Goal: Information Seeking & Learning: Learn about a topic

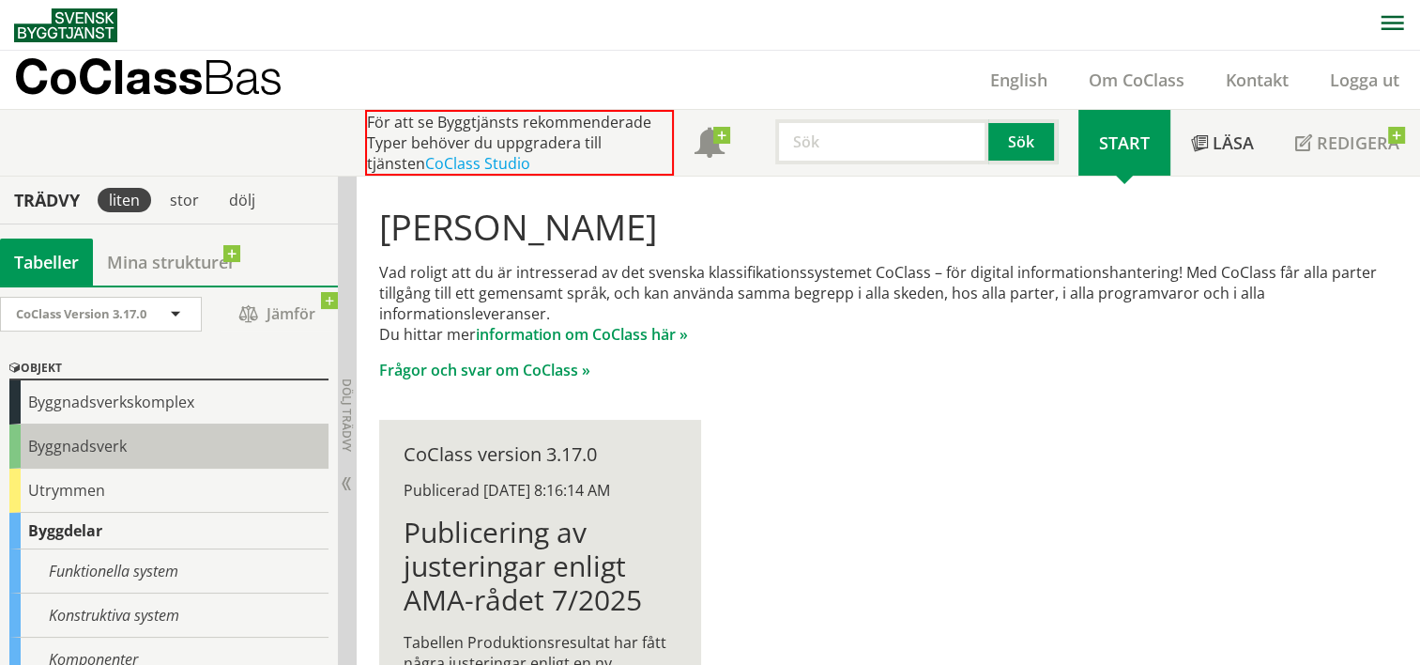
scroll to position [94, 0]
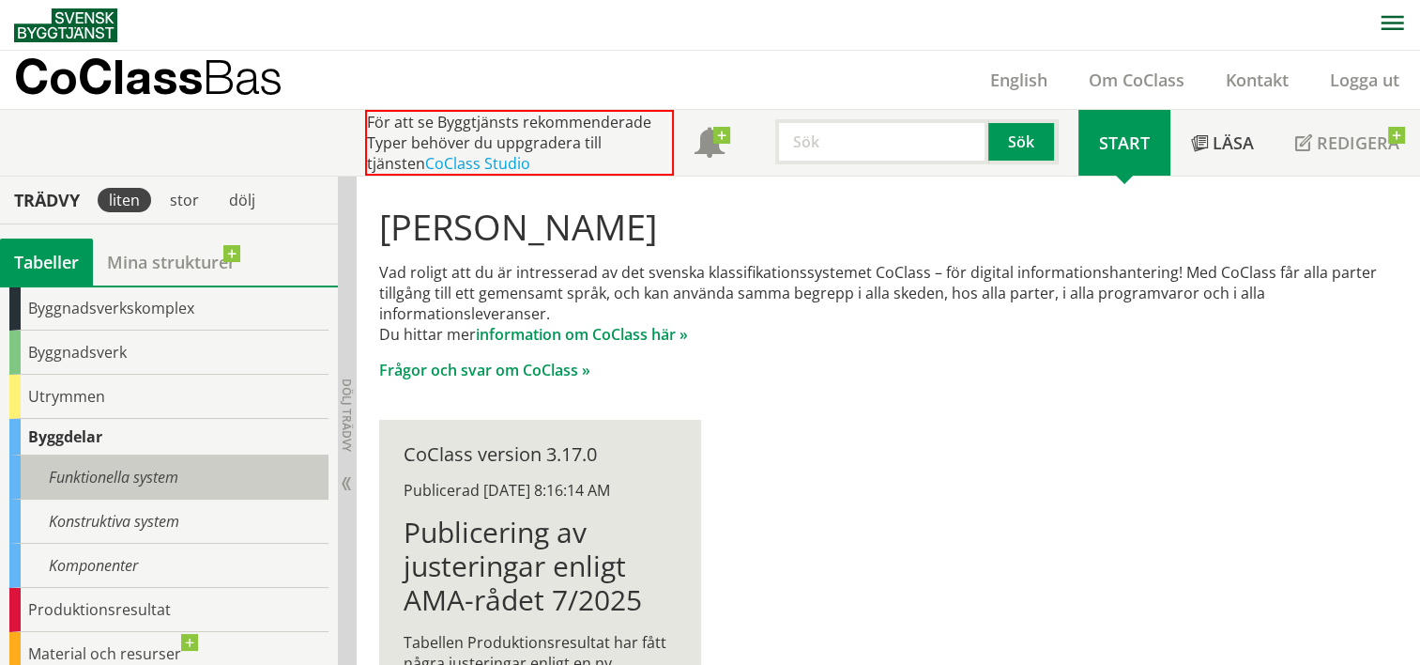
click at [222, 474] on div "Funktionella system" at bounding box center [168, 477] width 319 height 44
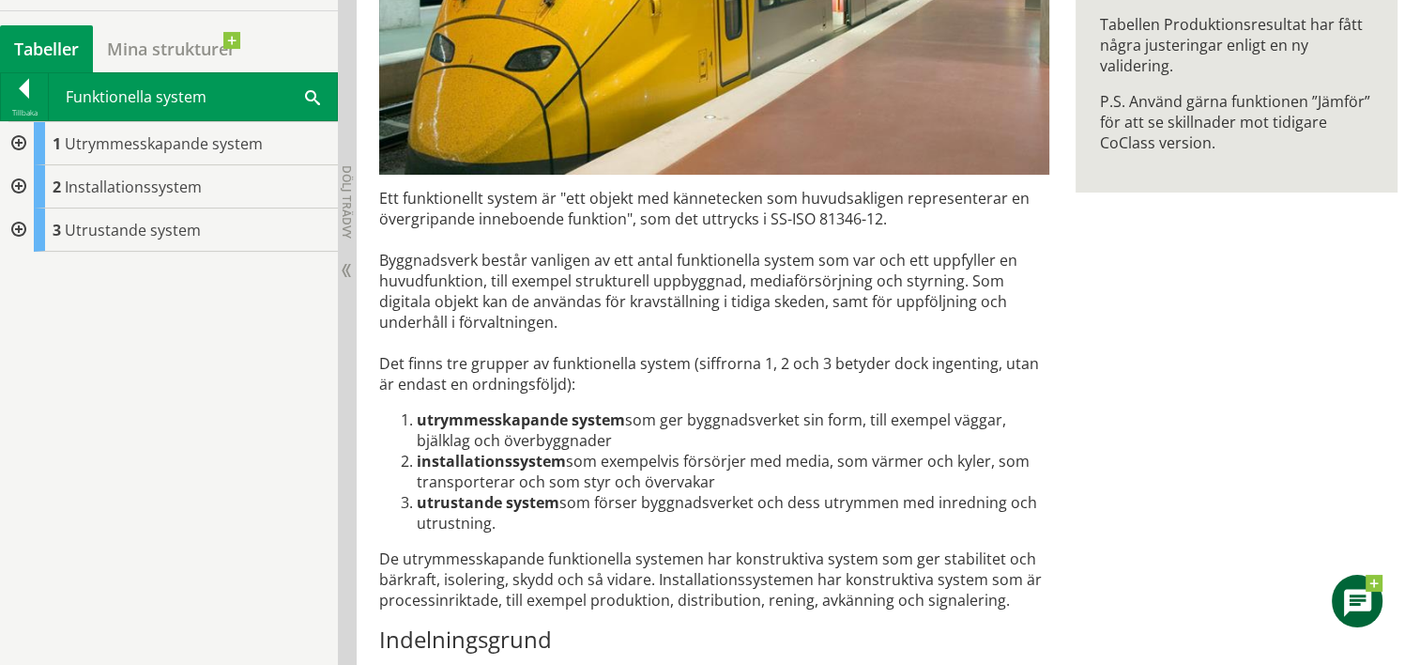
scroll to position [375, 0]
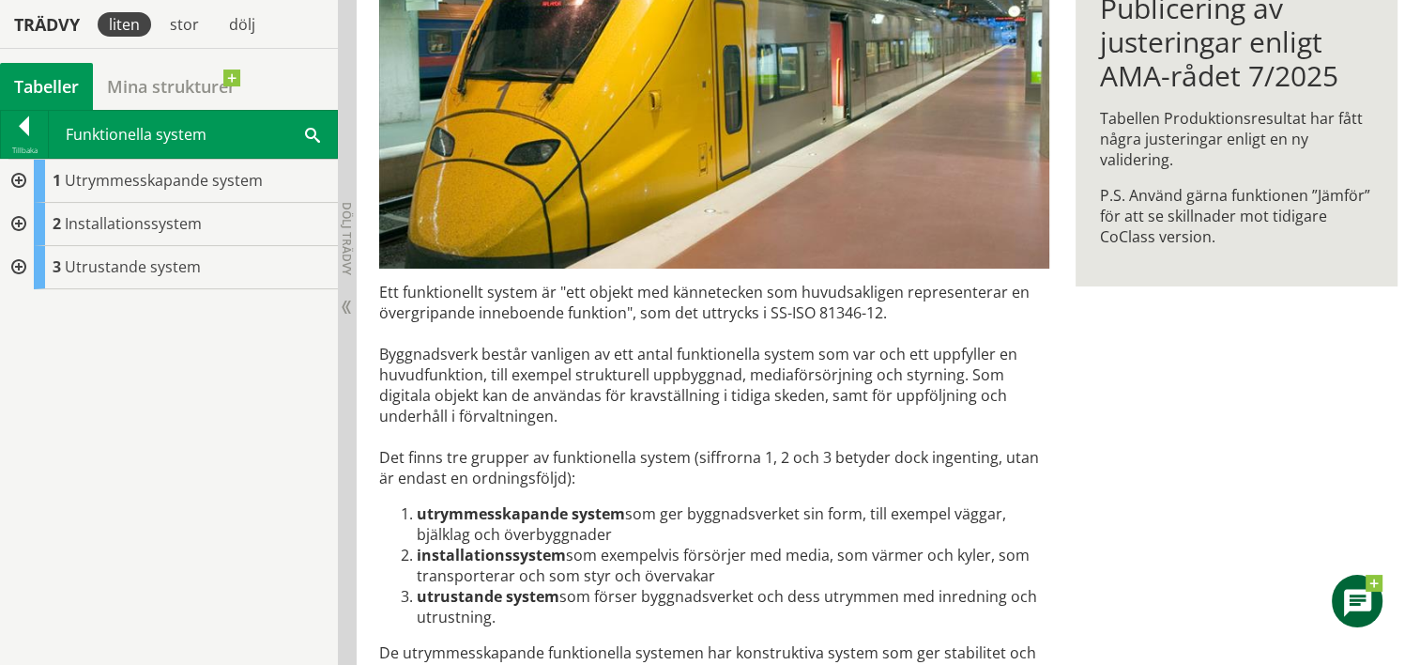
click at [14, 214] on div at bounding box center [17, 224] width 34 height 43
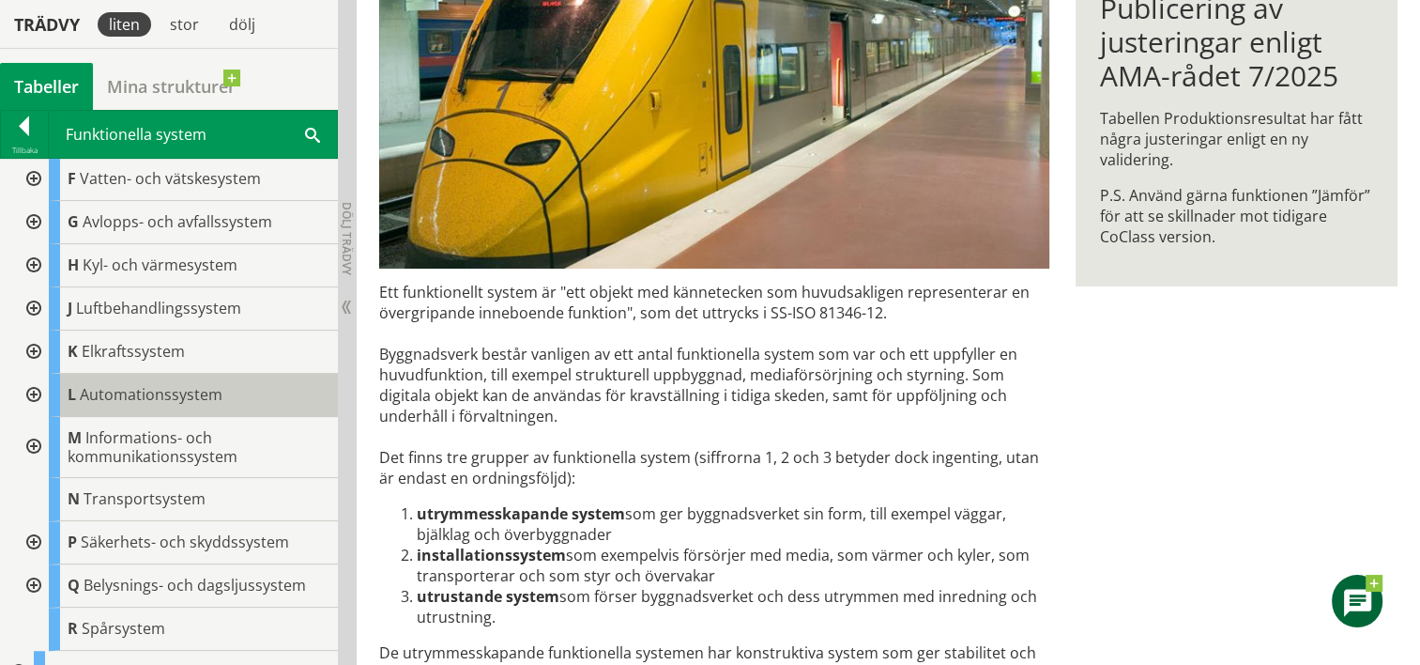
scroll to position [159, 0]
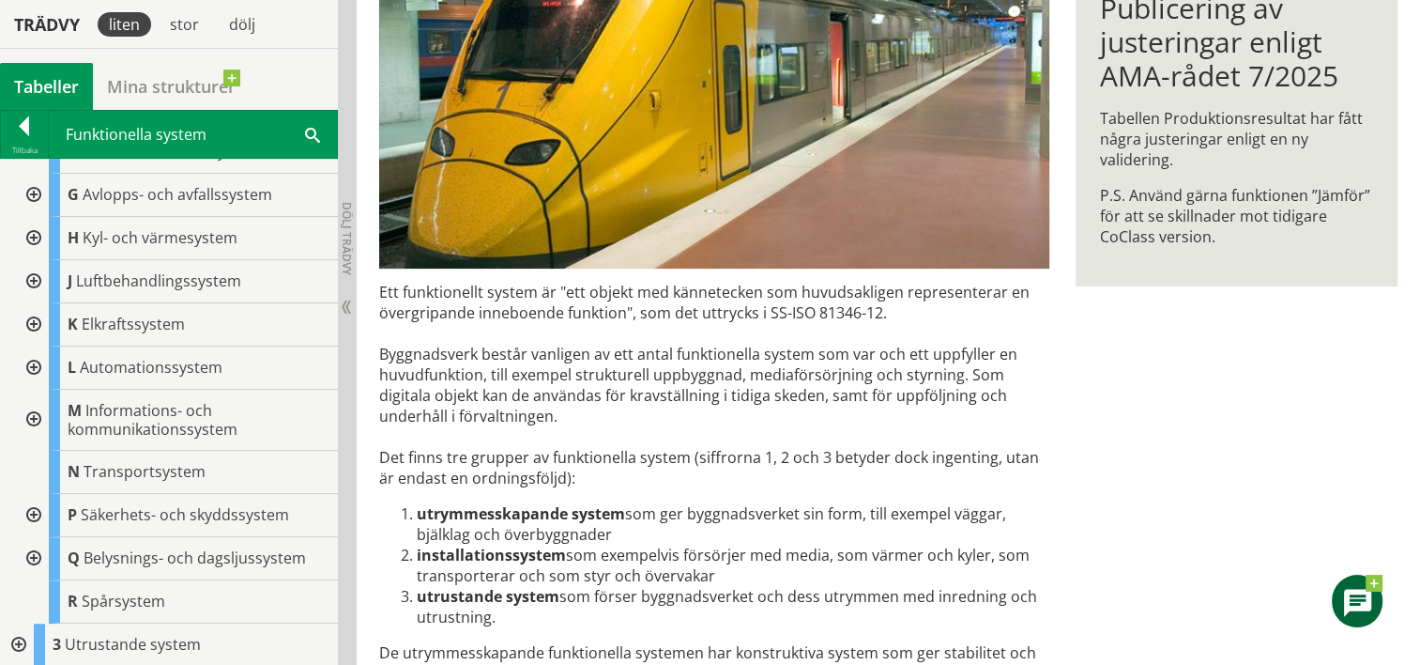
click at [34, 321] on div at bounding box center [32, 324] width 34 height 43
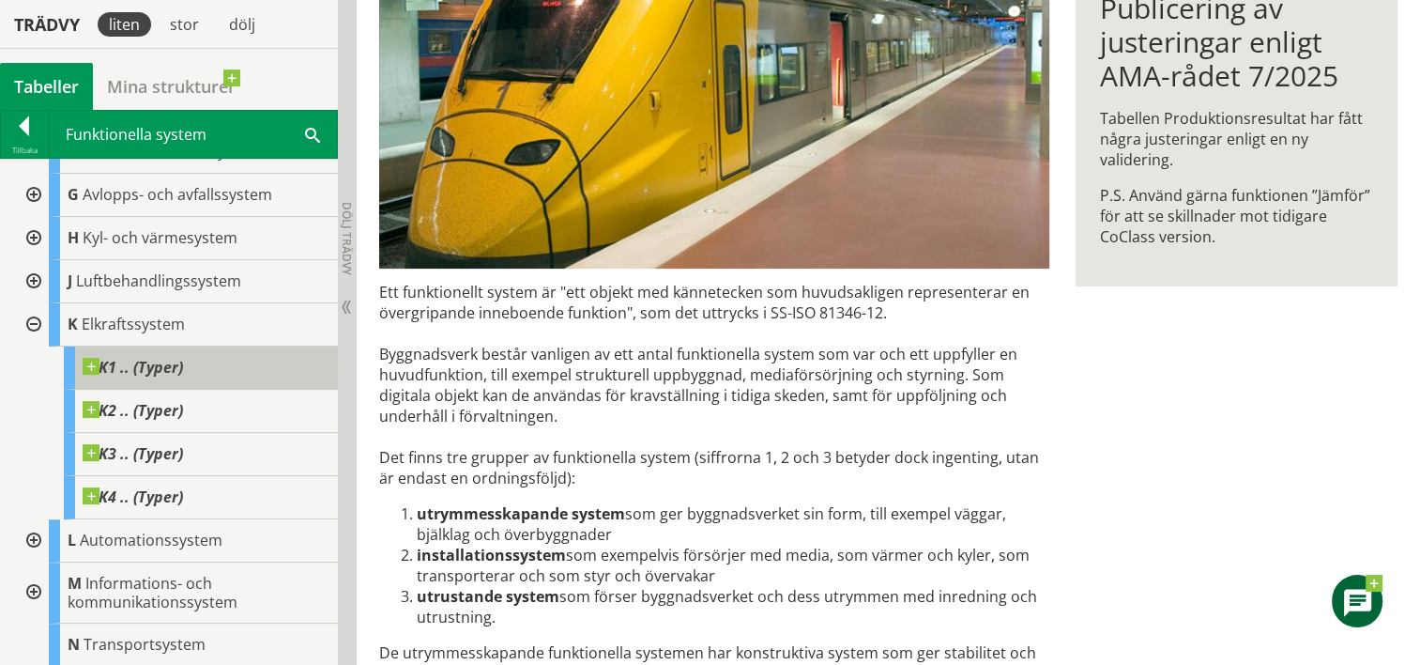
click at [183, 358] on span at bounding box center [183, 358] width 0 height 0
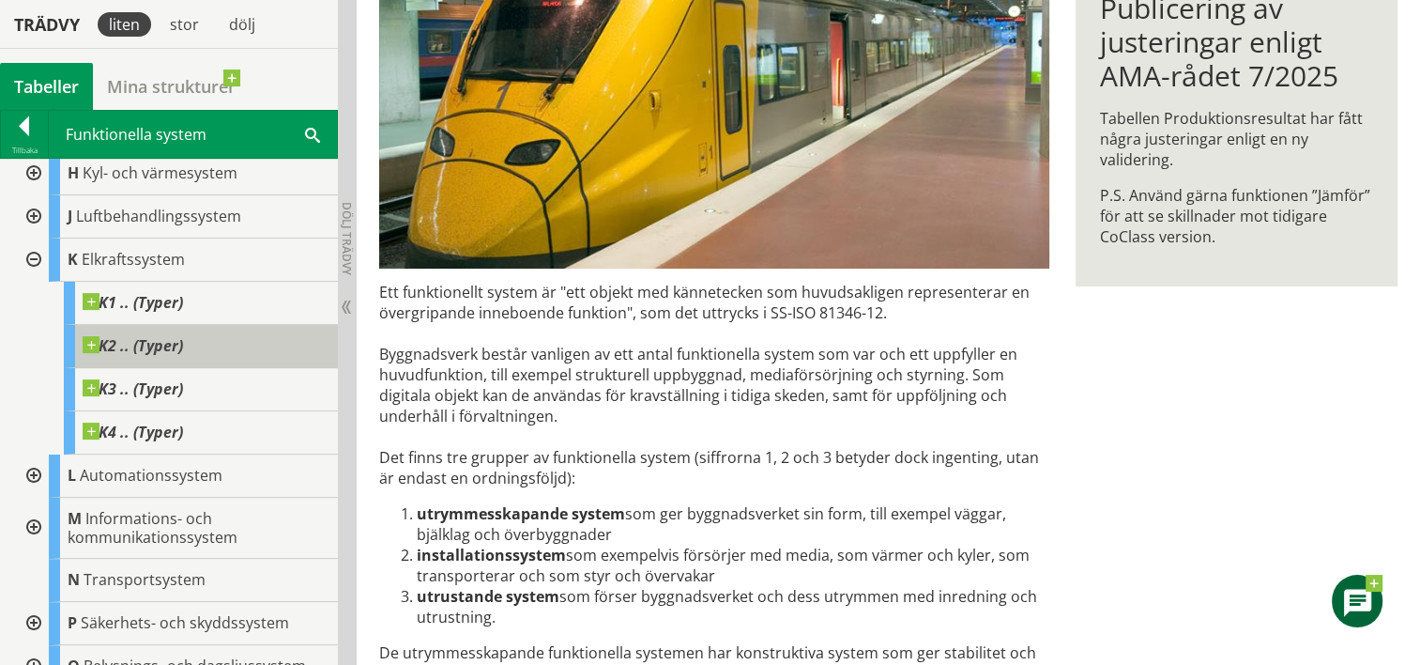
scroll to position [252, 0]
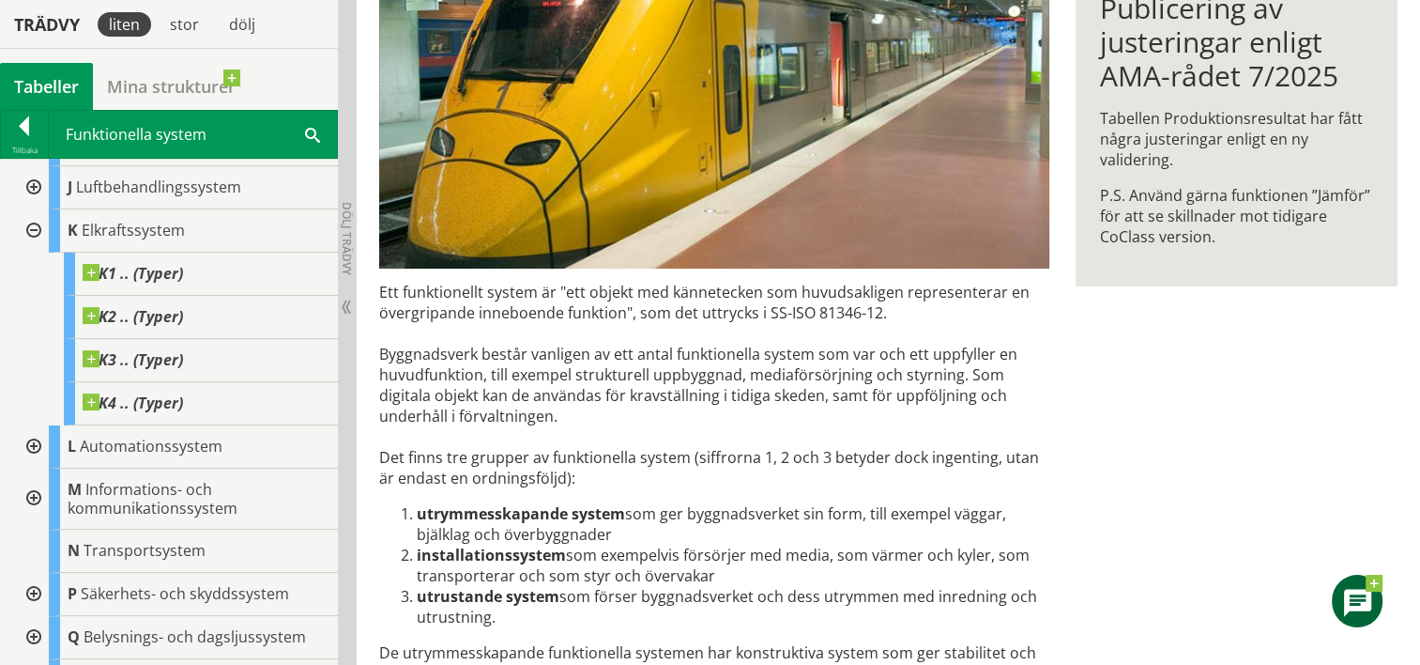
click at [33, 231] on div at bounding box center [32, 230] width 34 height 43
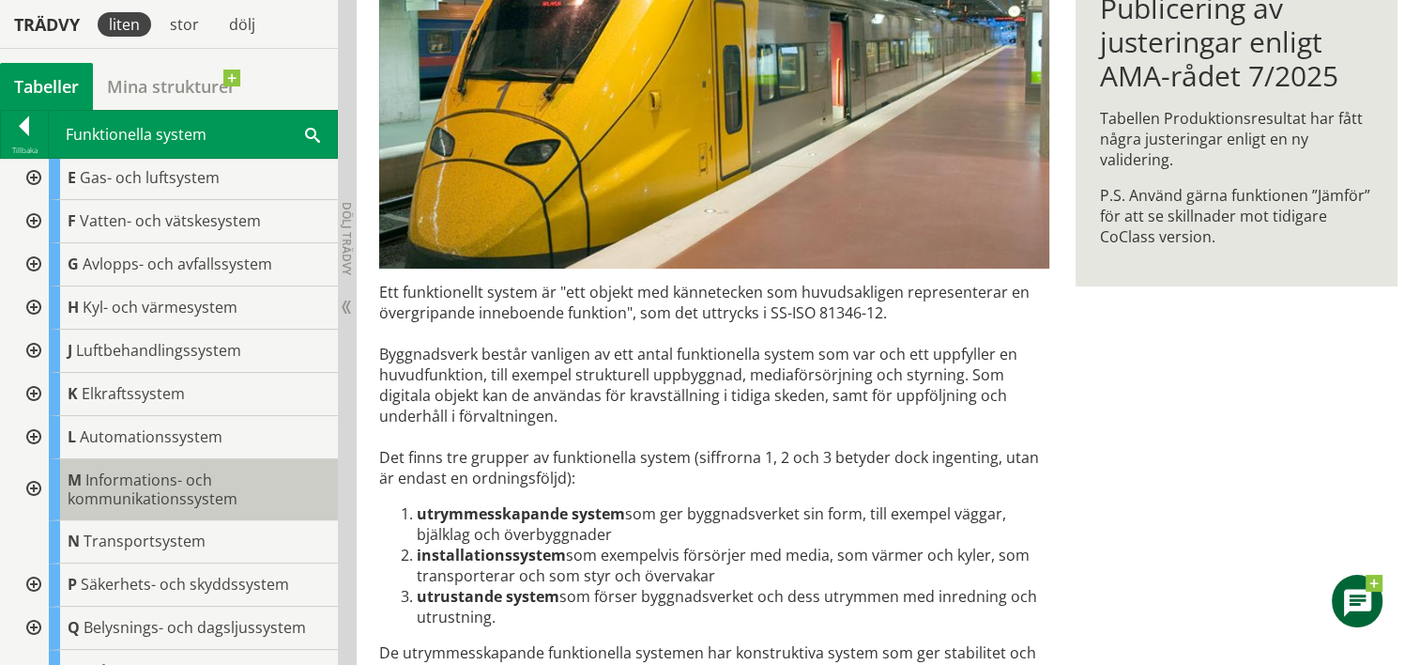
scroll to position [65, 0]
